Goal: Task Accomplishment & Management: Manage account settings

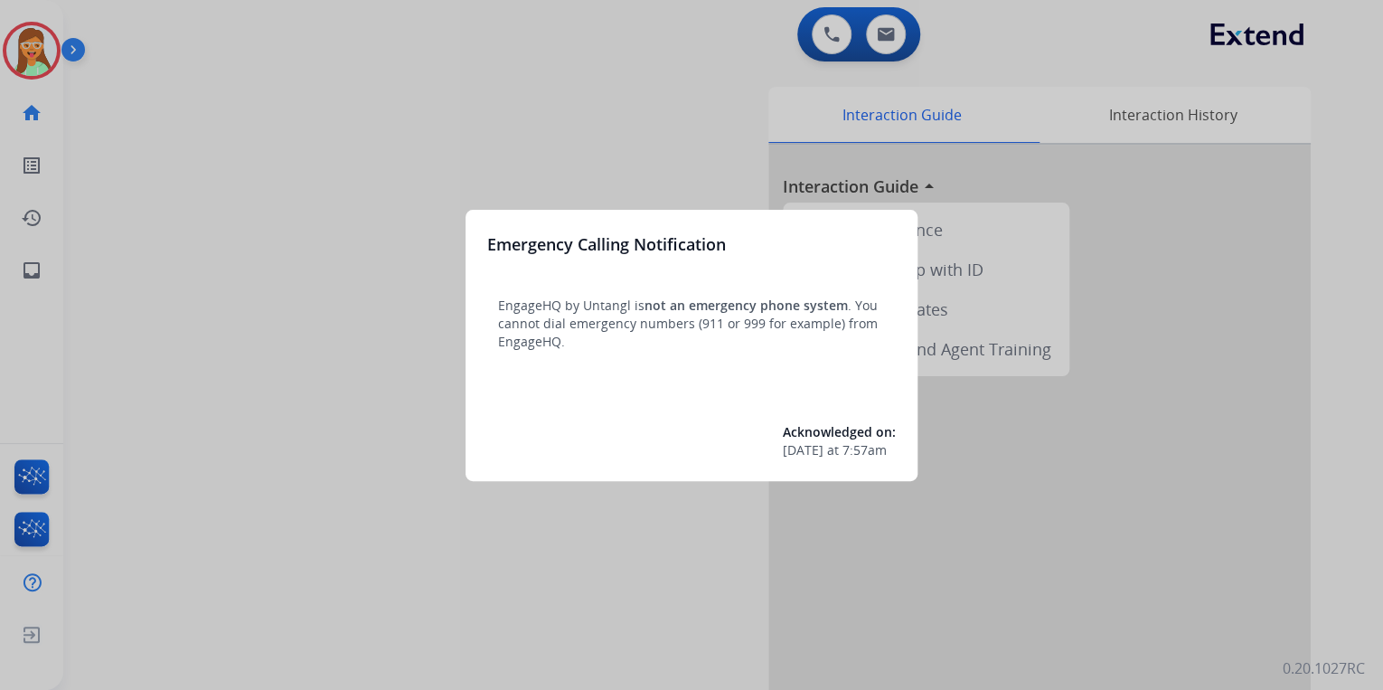
click at [709, 30] on div at bounding box center [691, 345] width 1383 height 690
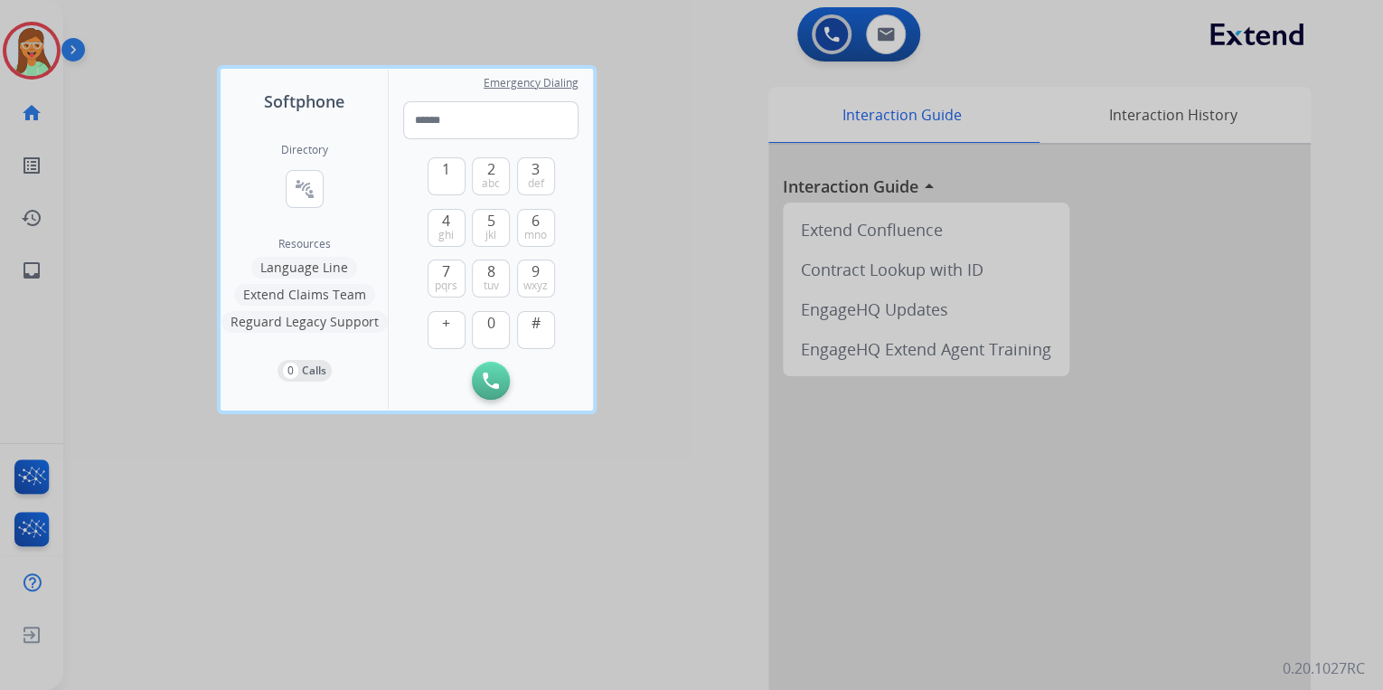
click at [709, 31] on div at bounding box center [691, 345] width 1383 height 690
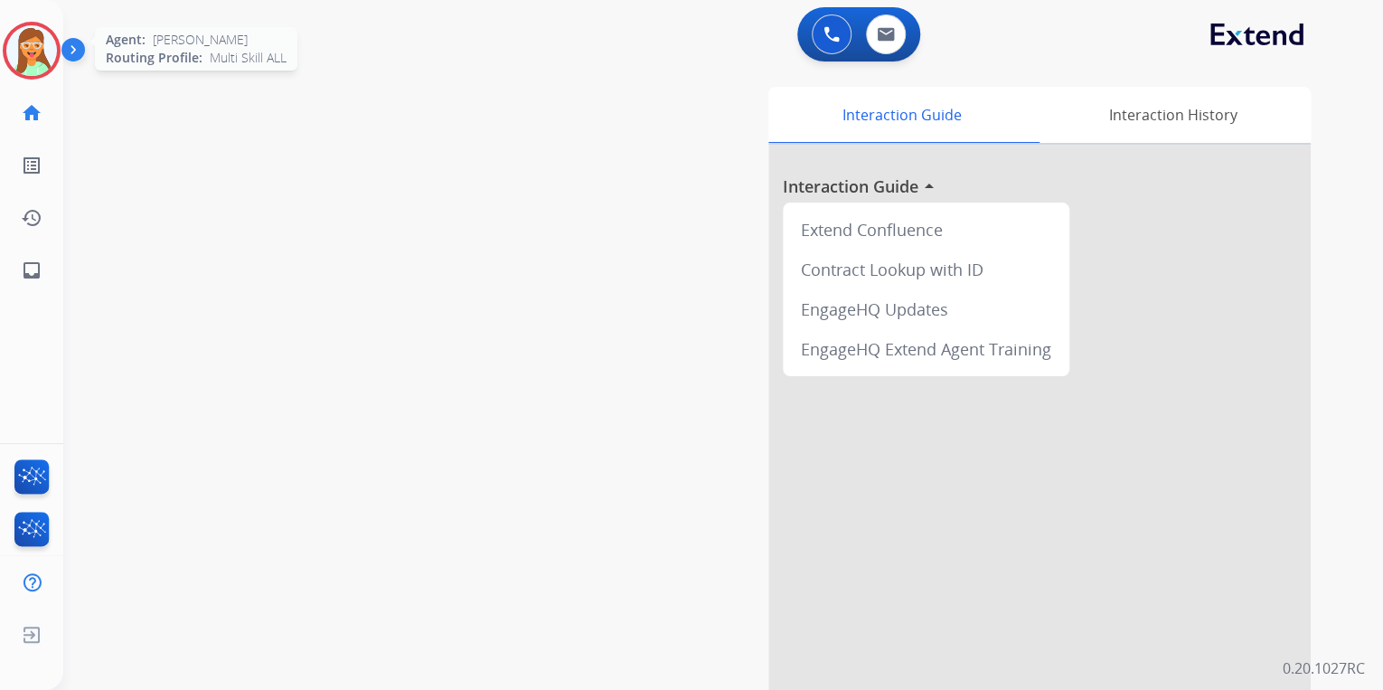
click at [19, 60] on img at bounding box center [31, 50] width 51 height 51
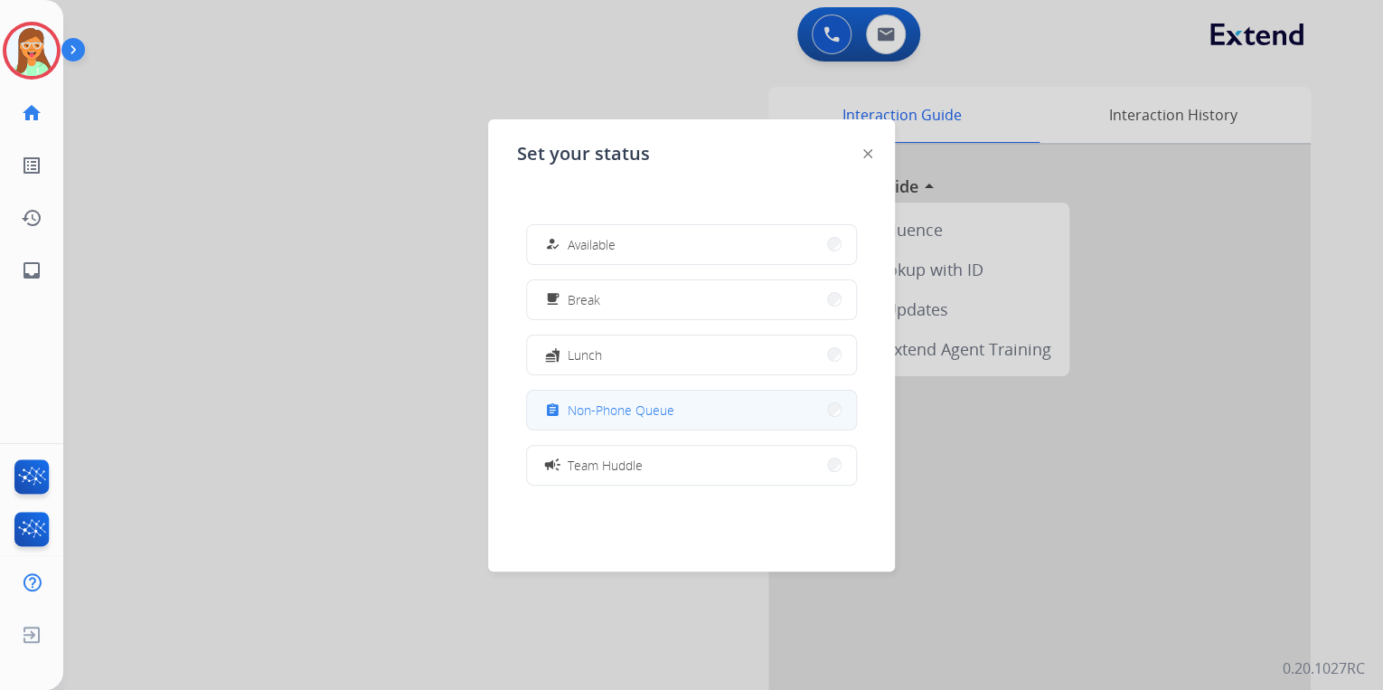
click at [678, 394] on button "assignment Non-Phone Queue" at bounding box center [691, 409] width 329 height 39
